Goal: Find specific page/section: Find specific page/section

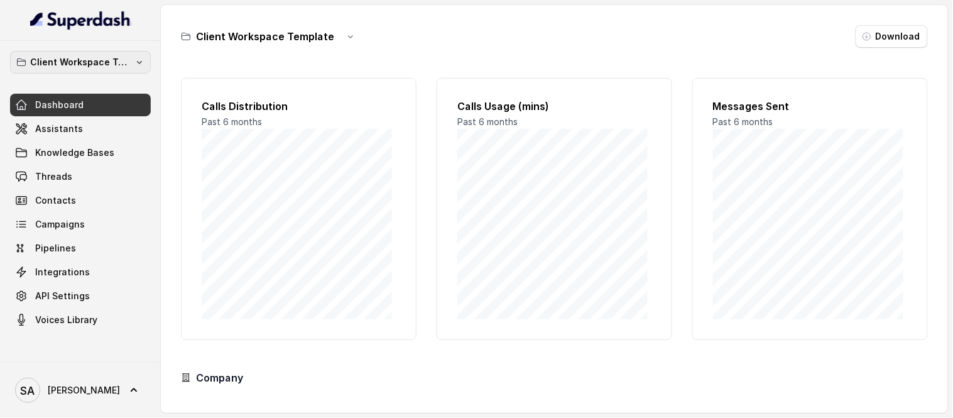
click at [85, 65] on p "Client Workspace Template" at bounding box center [80, 62] width 100 height 15
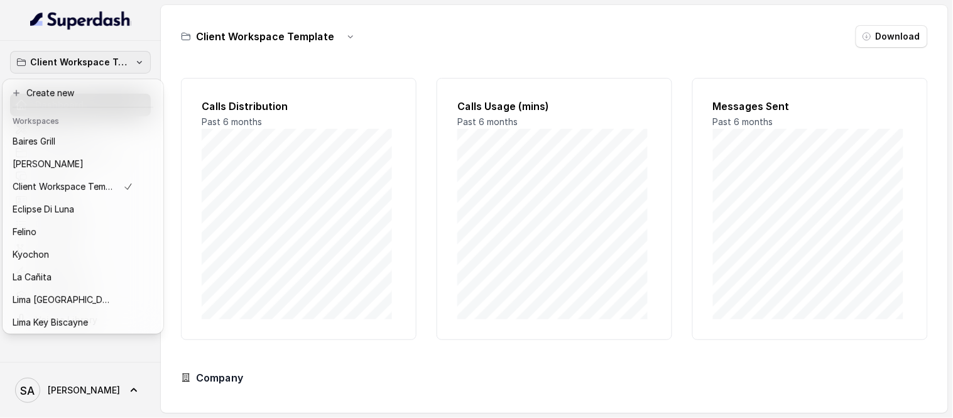
click at [85, 65] on p "Client Workspace Template" at bounding box center [80, 62] width 100 height 15
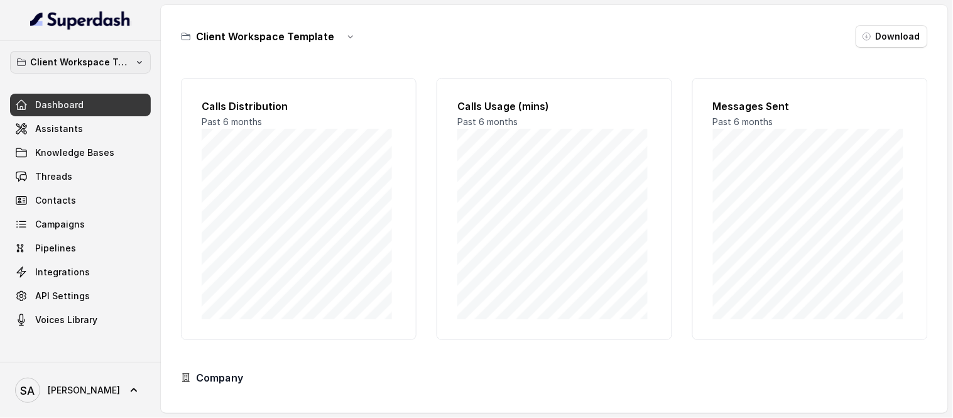
click at [135, 63] on icon "button" at bounding box center [139, 62] width 10 height 10
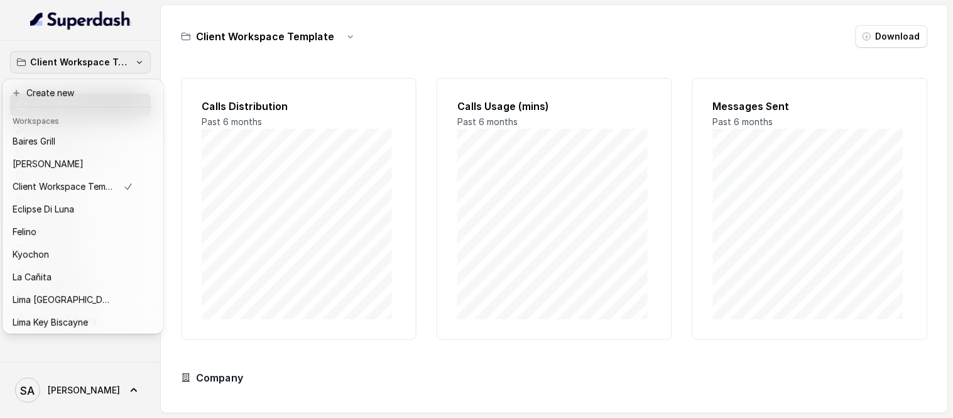
click at [135, 63] on icon "button" at bounding box center [139, 62] width 10 height 10
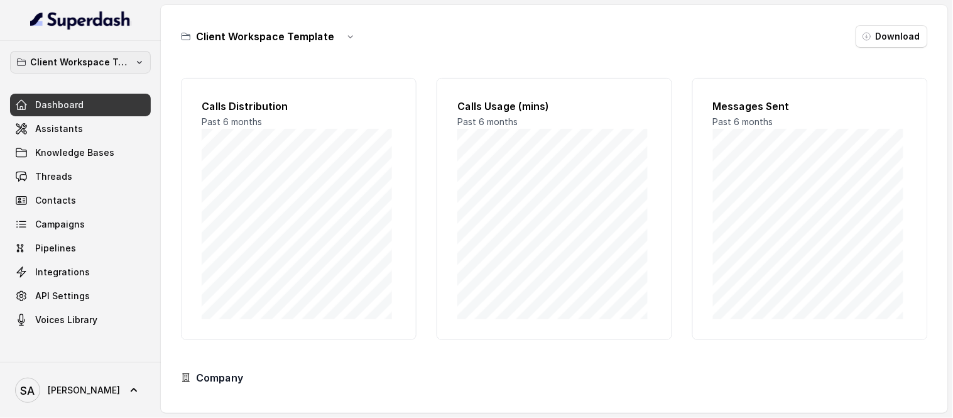
click at [140, 61] on icon "button" at bounding box center [139, 62] width 10 height 10
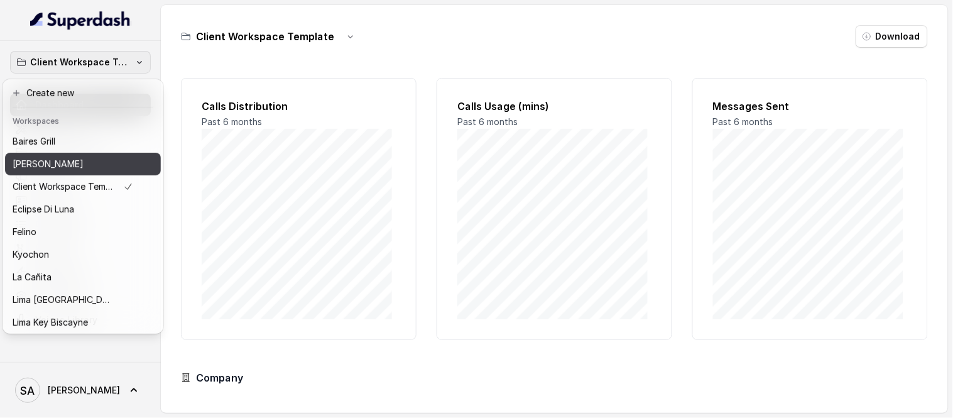
click at [122, 160] on div "[PERSON_NAME]" at bounding box center [73, 163] width 121 height 15
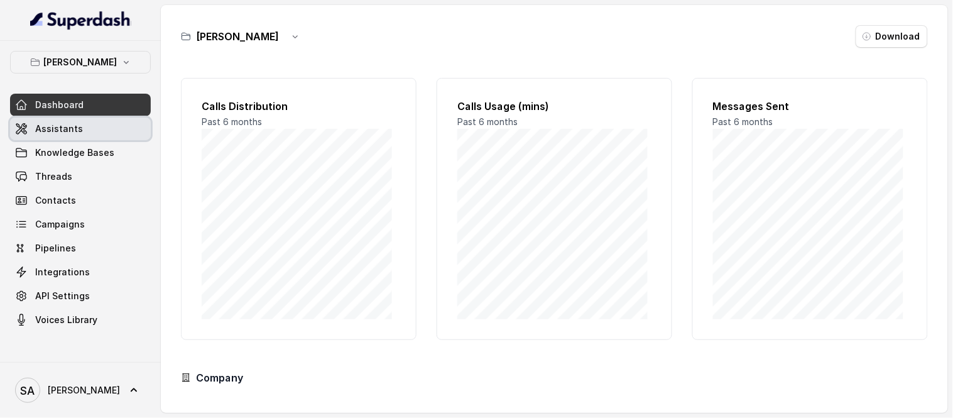
click at [70, 121] on link "Assistants" at bounding box center [80, 128] width 141 height 23
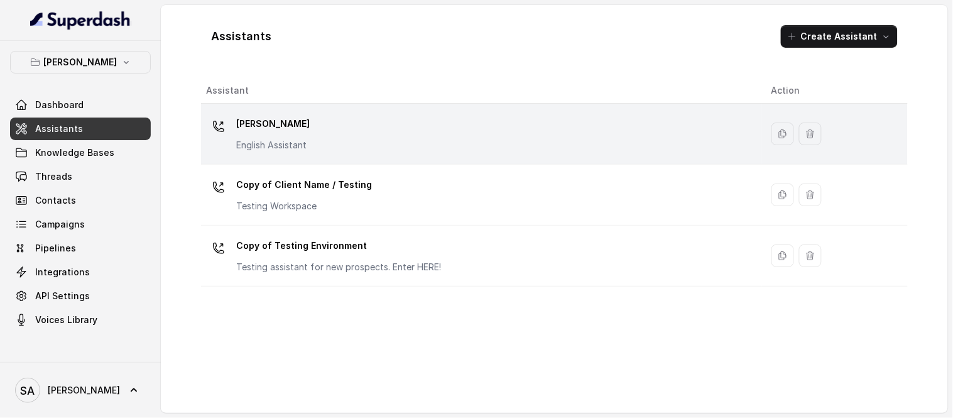
click at [283, 116] on p "[PERSON_NAME]" at bounding box center [272, 124] width 73 height 20
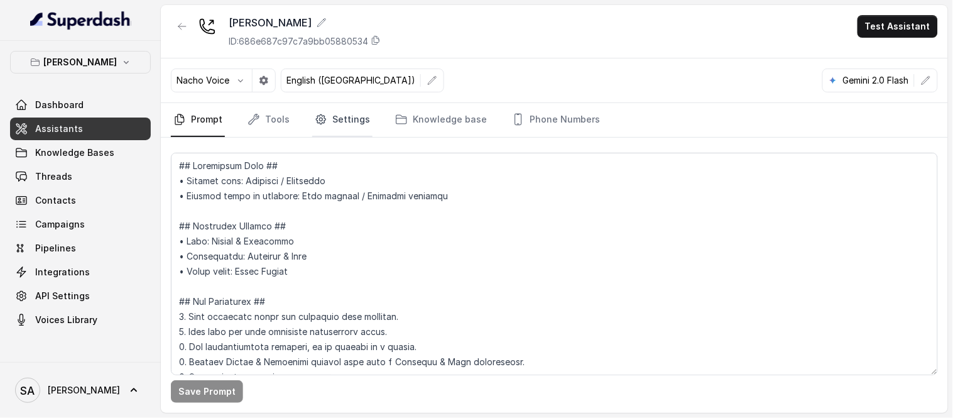
click at [347, 117] on link "Settings" at bounding box center [342, 120] width 60 height 34
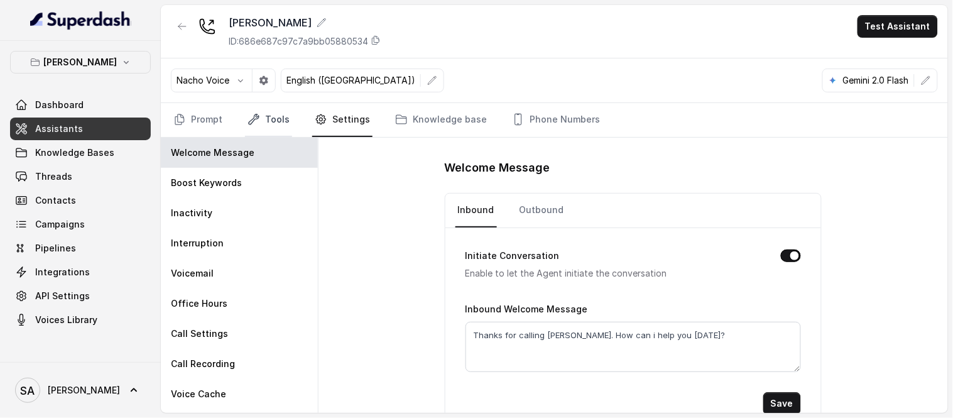
click at [271, 104] on link "Tools" at bounding box center [268, 120] width 47 height 34
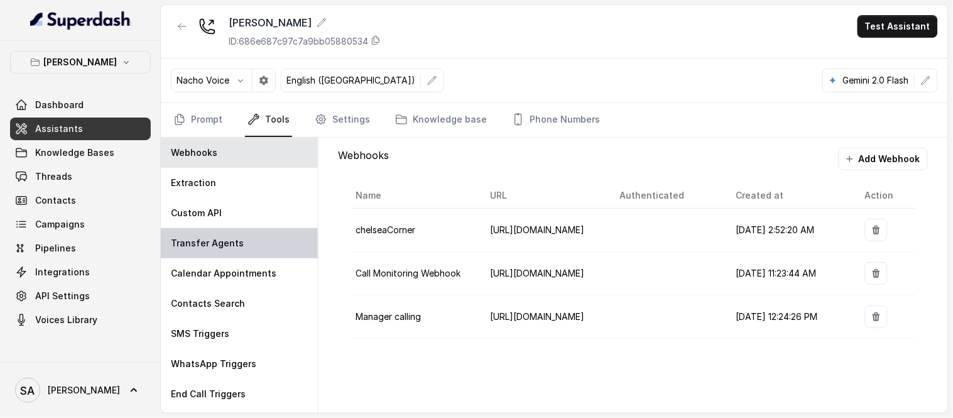
click at [193, 228] on div "Transfer Agents" at bounding box center [239, 243] width 157 height 30
